Goal: Contribute content

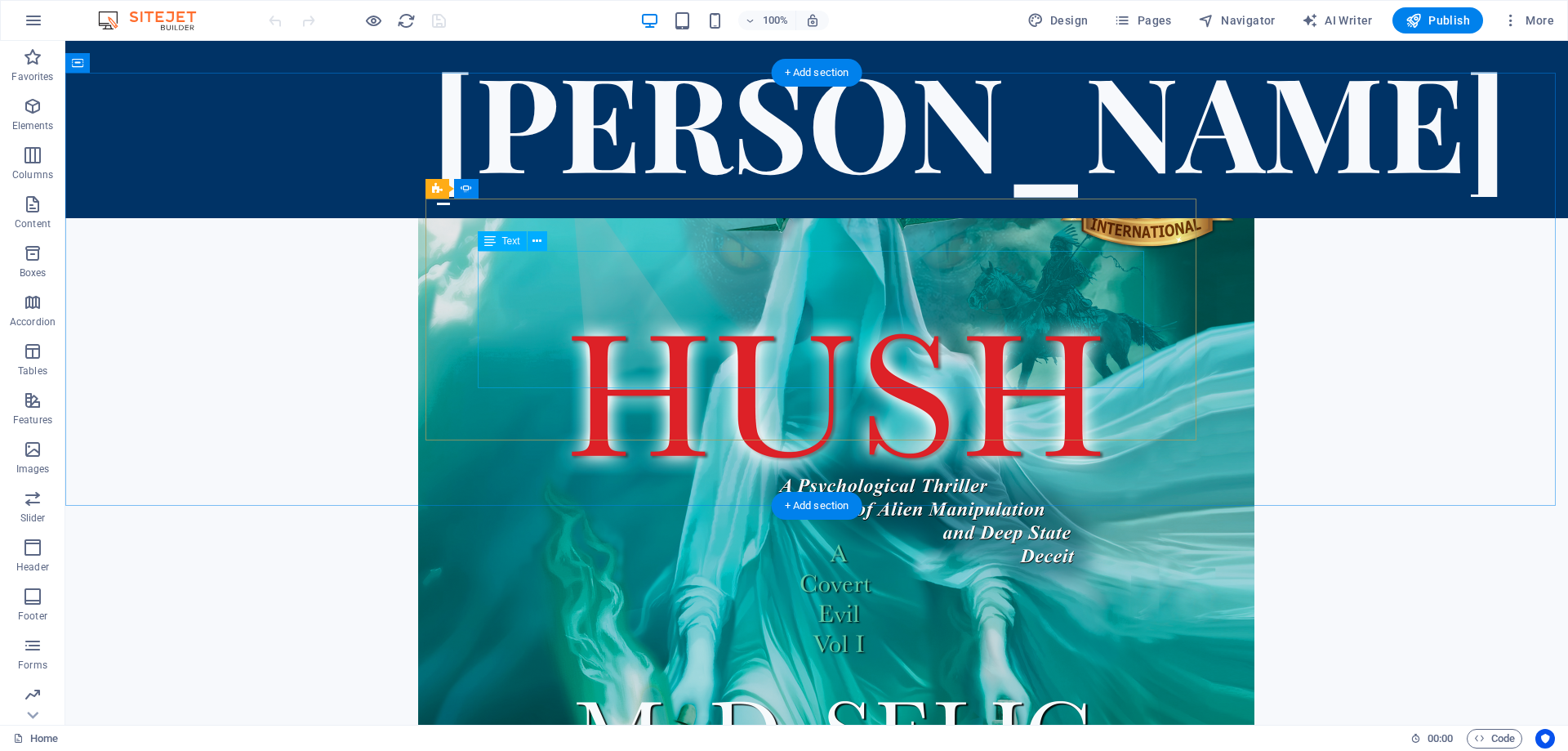
scroll to position [2125, 0]
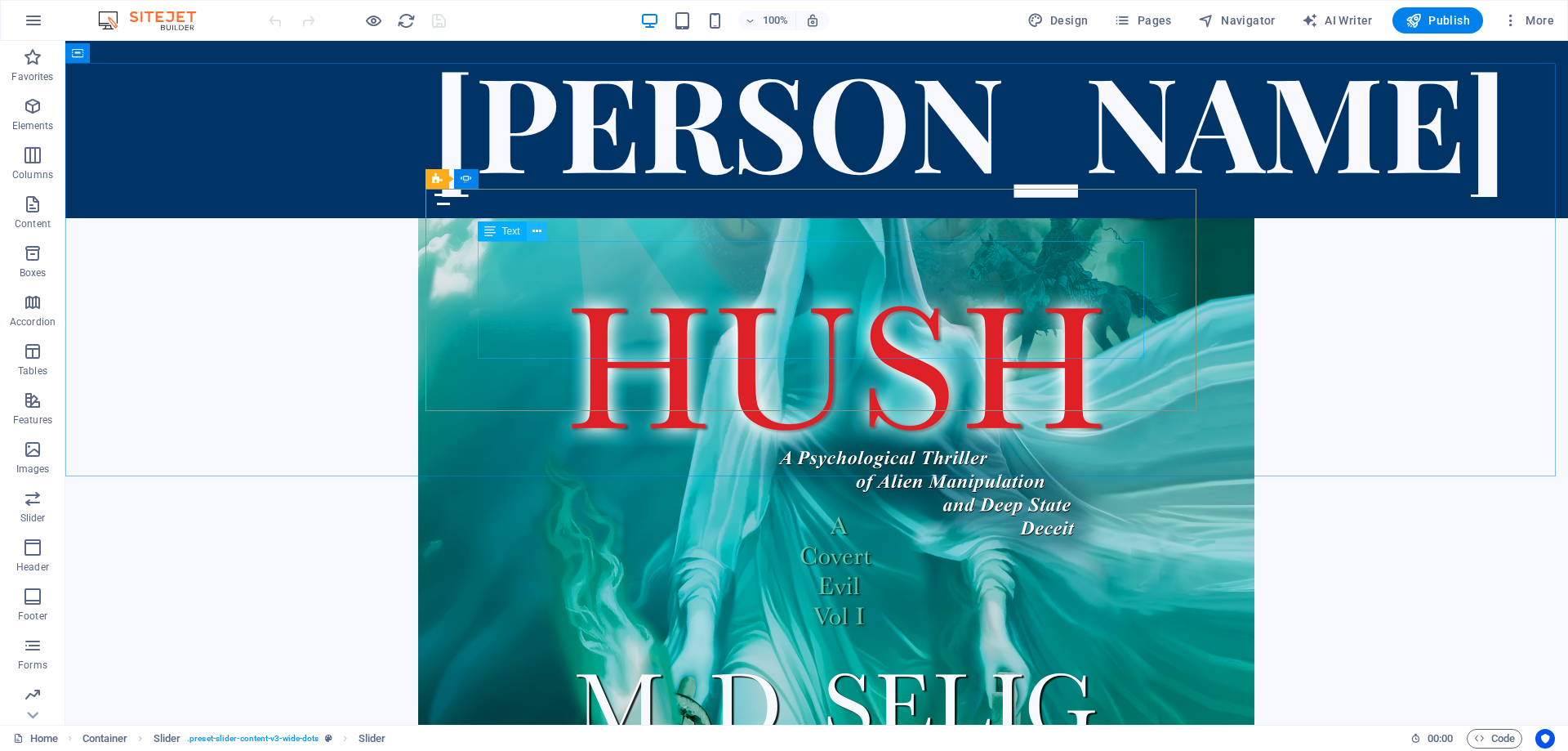
click at [533, 231] on icon at bounding box center [537, 232] width 9 height 17
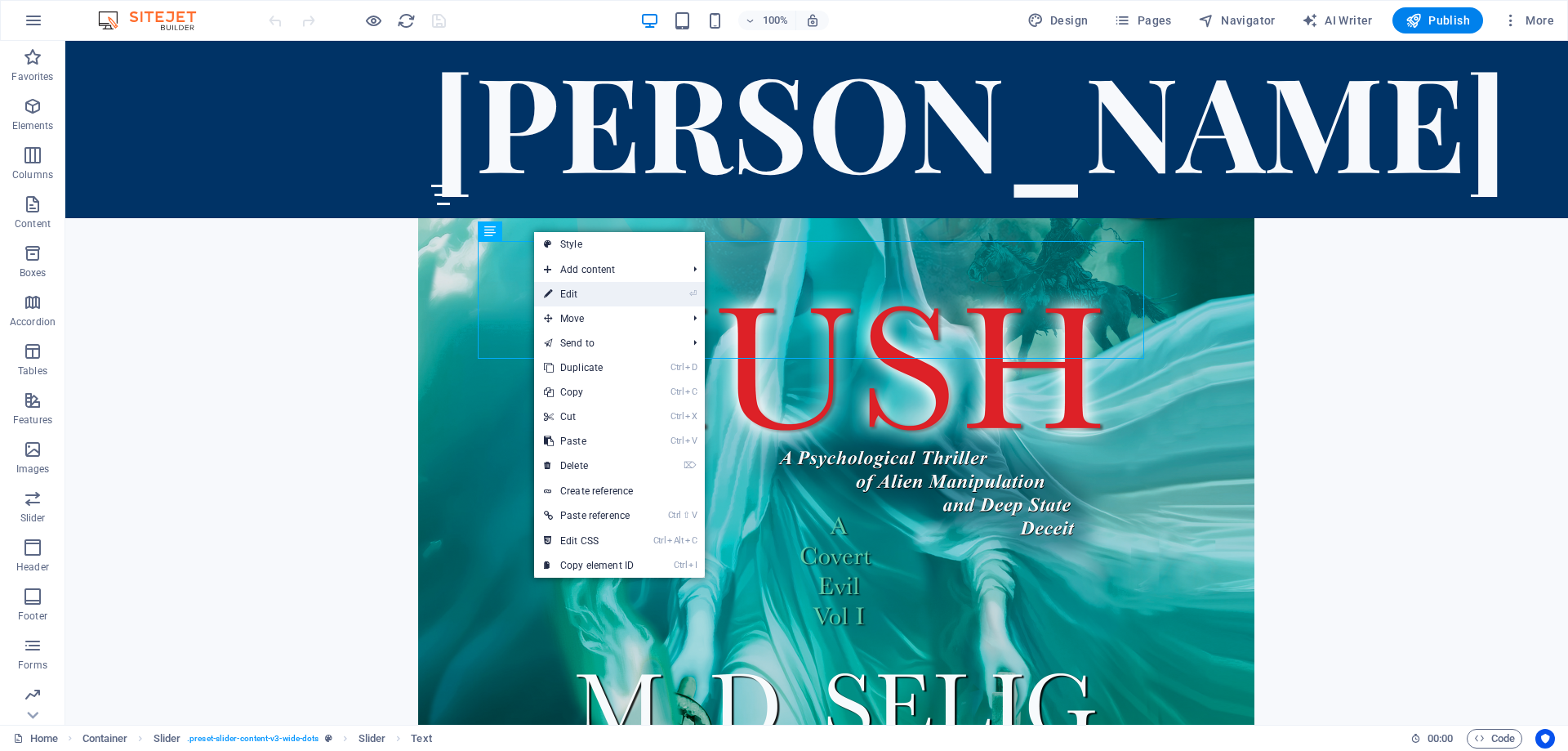
click at [577, 296] on link "⏎ Edit" at bounding box center [589, 294] width 109 height 24
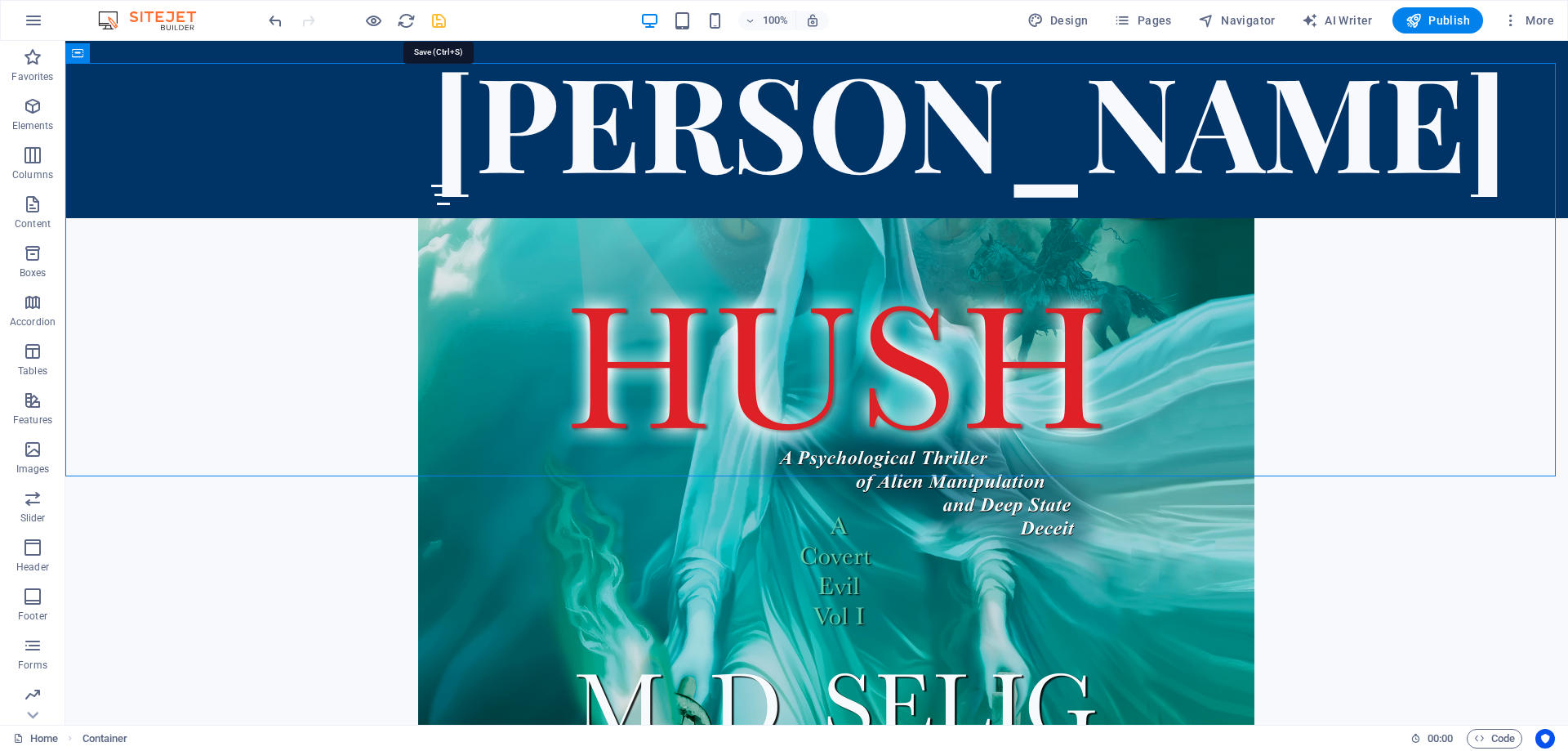
click at [436, 18] on icon "save" at bounding box center [439, 20] width 18 height 18
click at [1442, 21] on span "Publish" at bounding box center [1437, 20] width 65 height 16
